Goal: Use online tool/utility: Utilize a website feature to perform a specific function

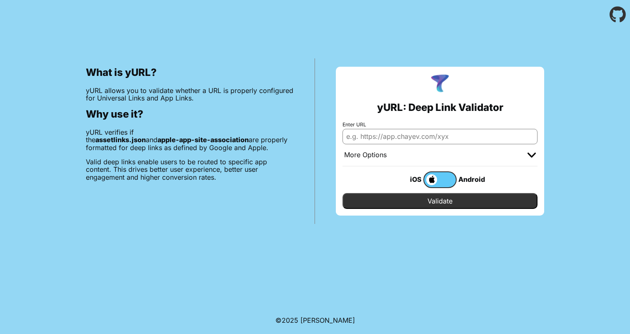
click at [418, 141] on input "Enter URL" at bounding box center [440, 136] width 195 height 15
paste input "[DOMAIN_NAME]"
type input "[DOMAIN_NAME]"
click at [456, 198] on input "Validate" at bounding box center [440, 201] width 195 height 16
